Goal: Check status: Check status

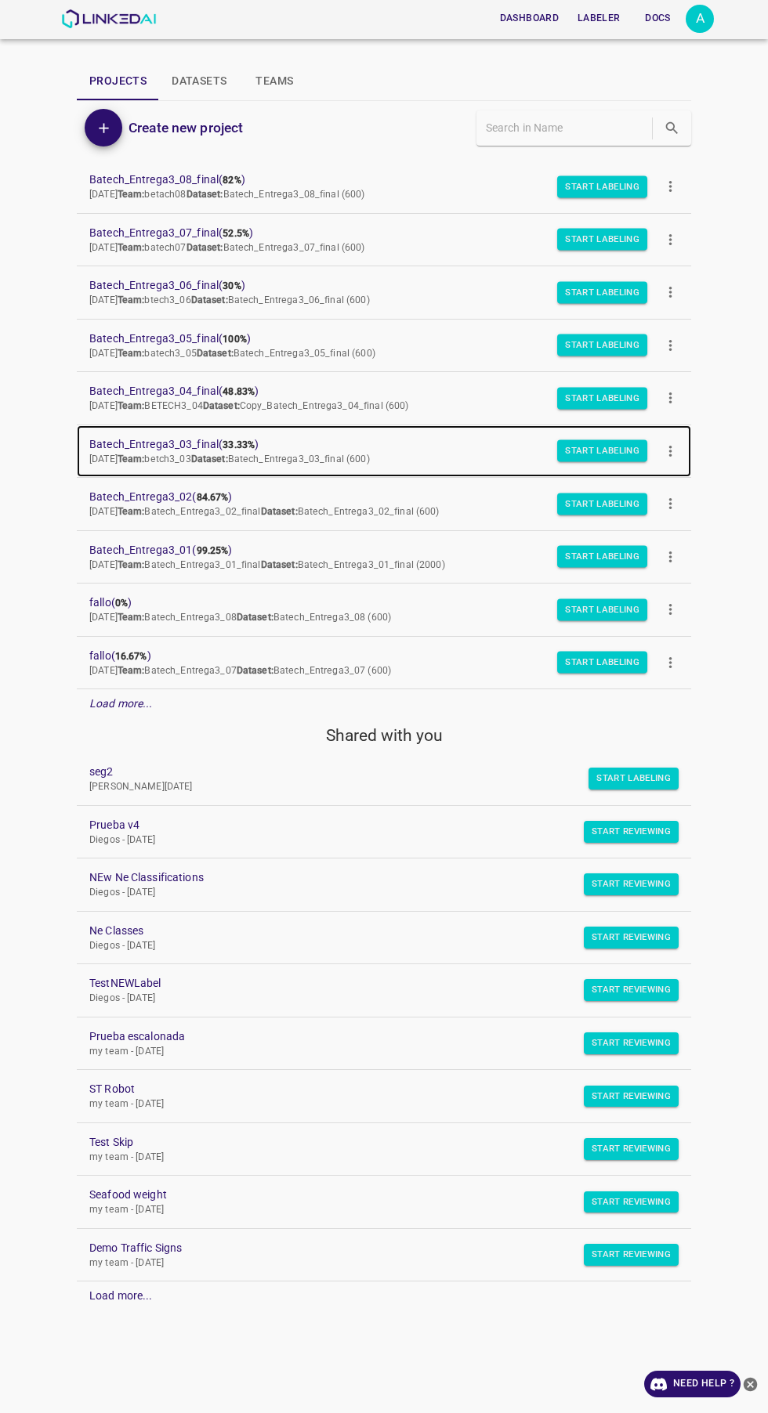
click at [201, 438] on span "Batech_Entrega3_03_final ( 33.33% )" at bounding box center [371, 444] width 564 height 16
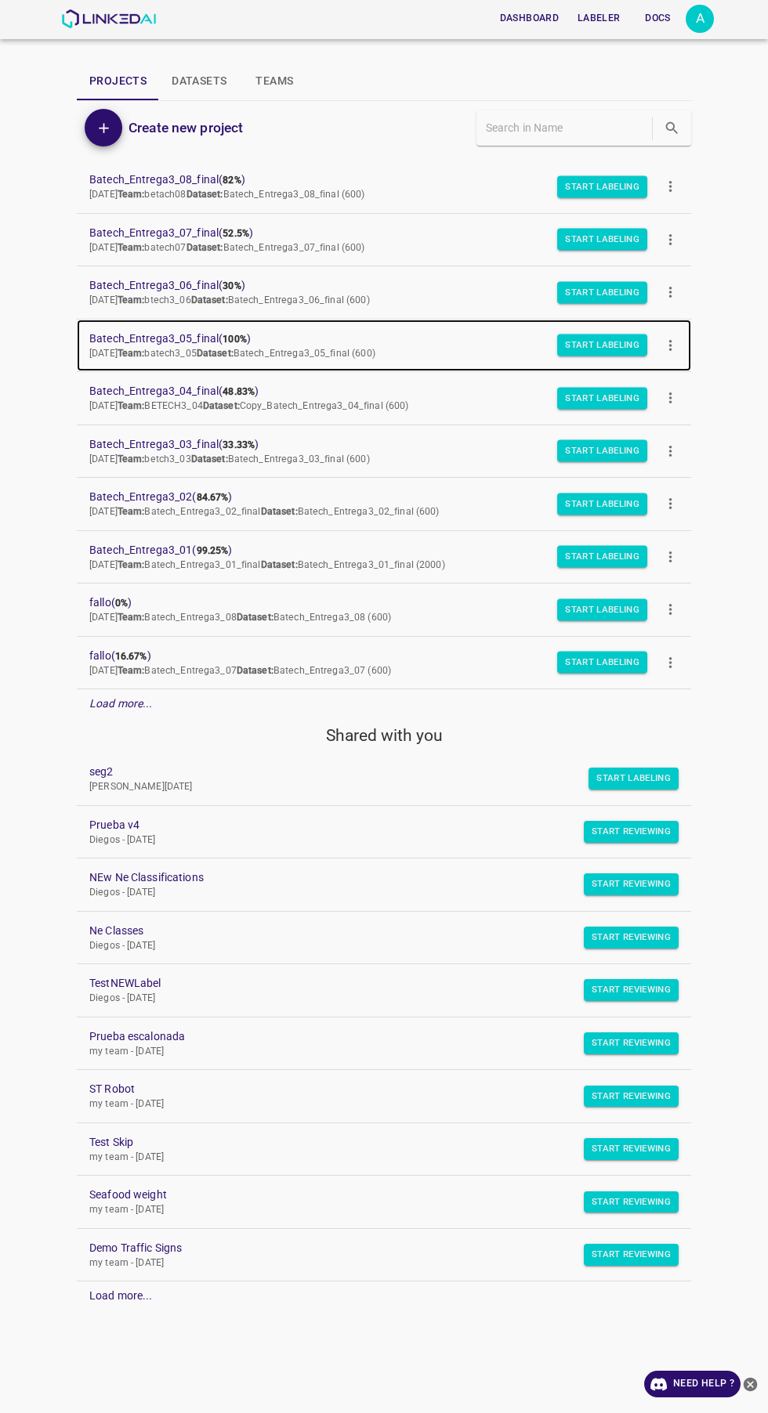
click at [212, 338] on span "Batech_Entrega3_05_final ( 100% )" at bounding box center [371, 339] width 564 height 16
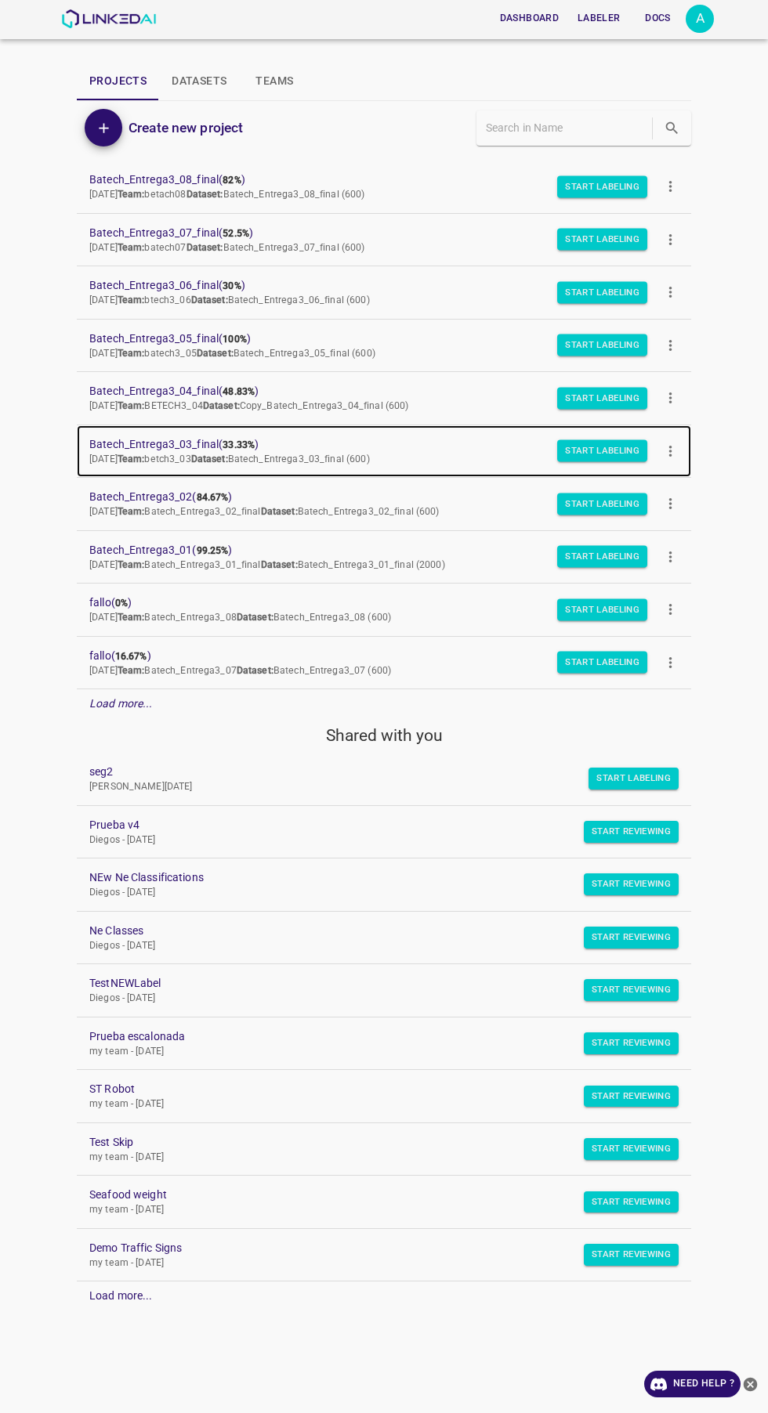
click at [228, 459] on b "Dataset:" at bounding box center [209, 459] width 37 height 11
